Goal: Find specific page/section: Find specific page/section

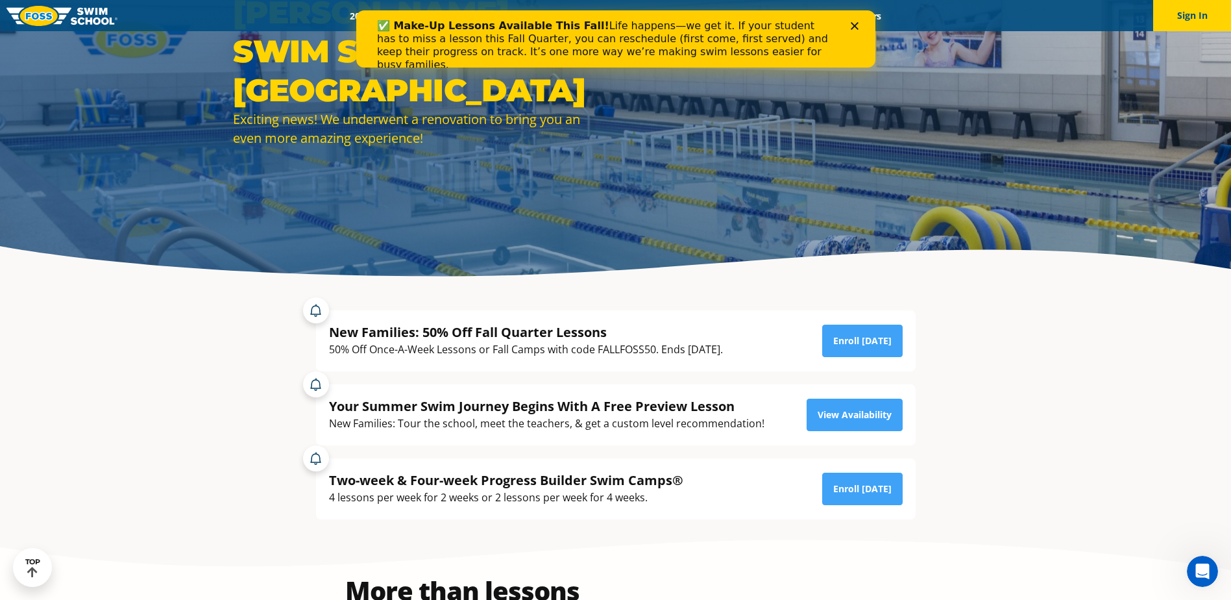
click at [853, 25] on icon "Close" at bounding box center [854, 26] width 8 height 8
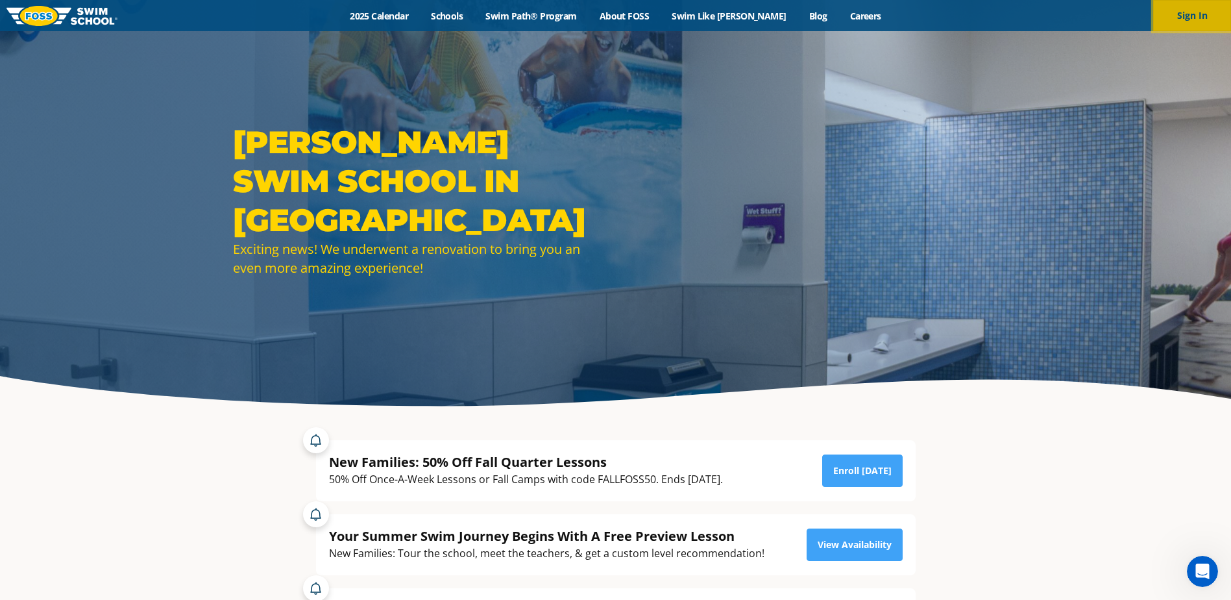
click at [1193, 7] on button "Sign In" at bounding box center [1192, 15] width 78 height 31
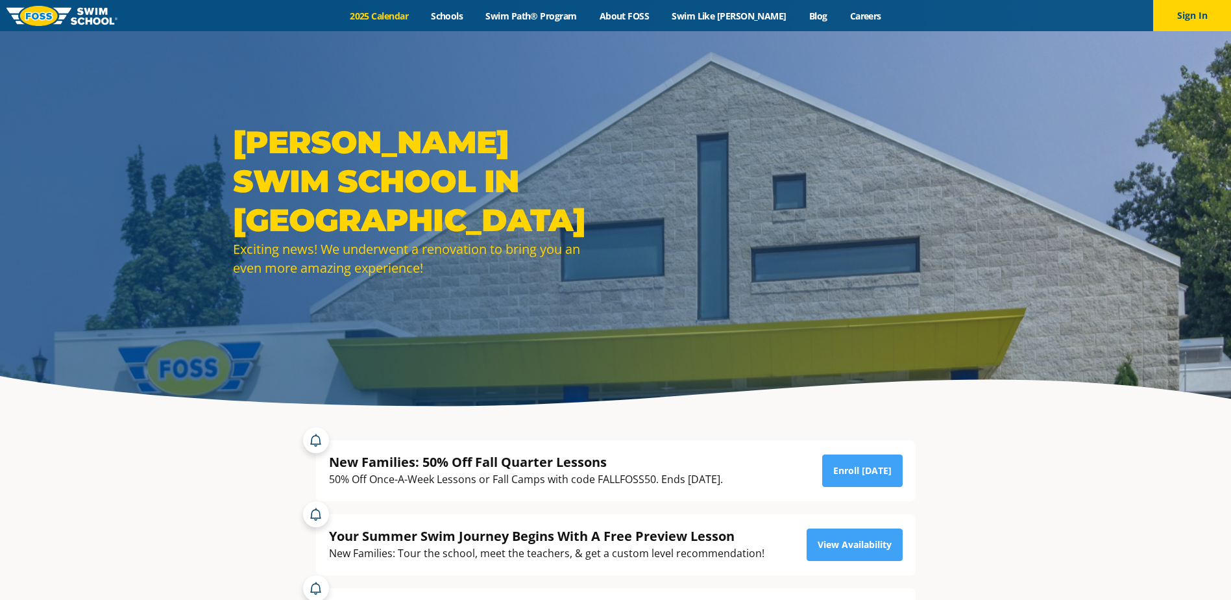
click at [400, 14] on link "2025 Calendar" at bounding box center [379, 16] width 81 height 12
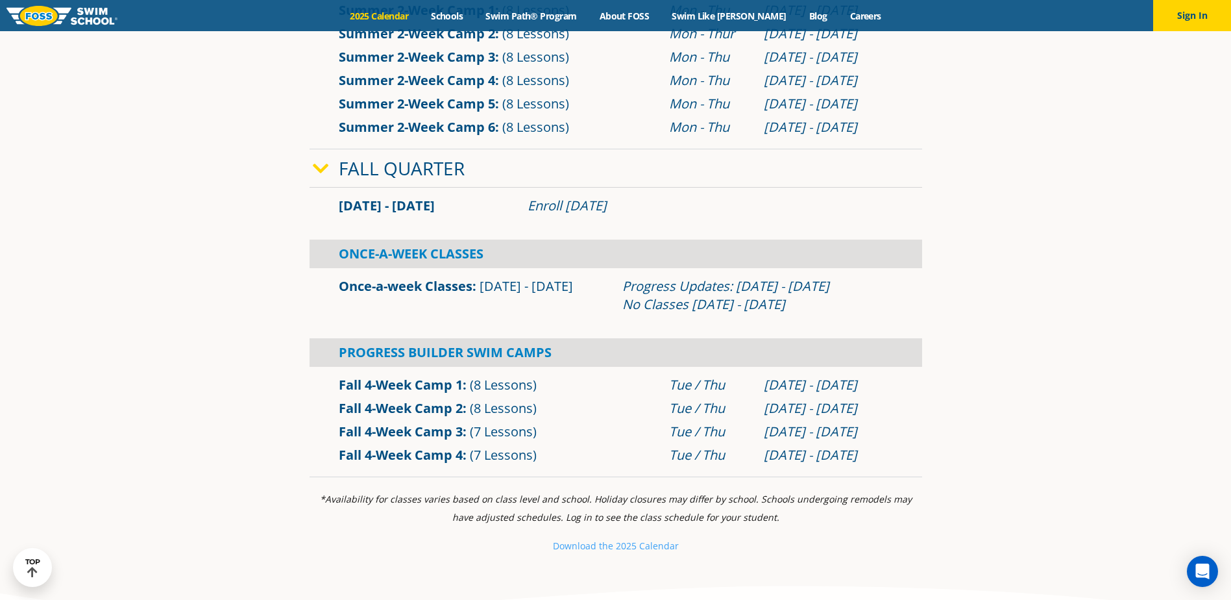
scroll to position [843, 0]
